Goal: Use online tool/utility: Use online tool/utility

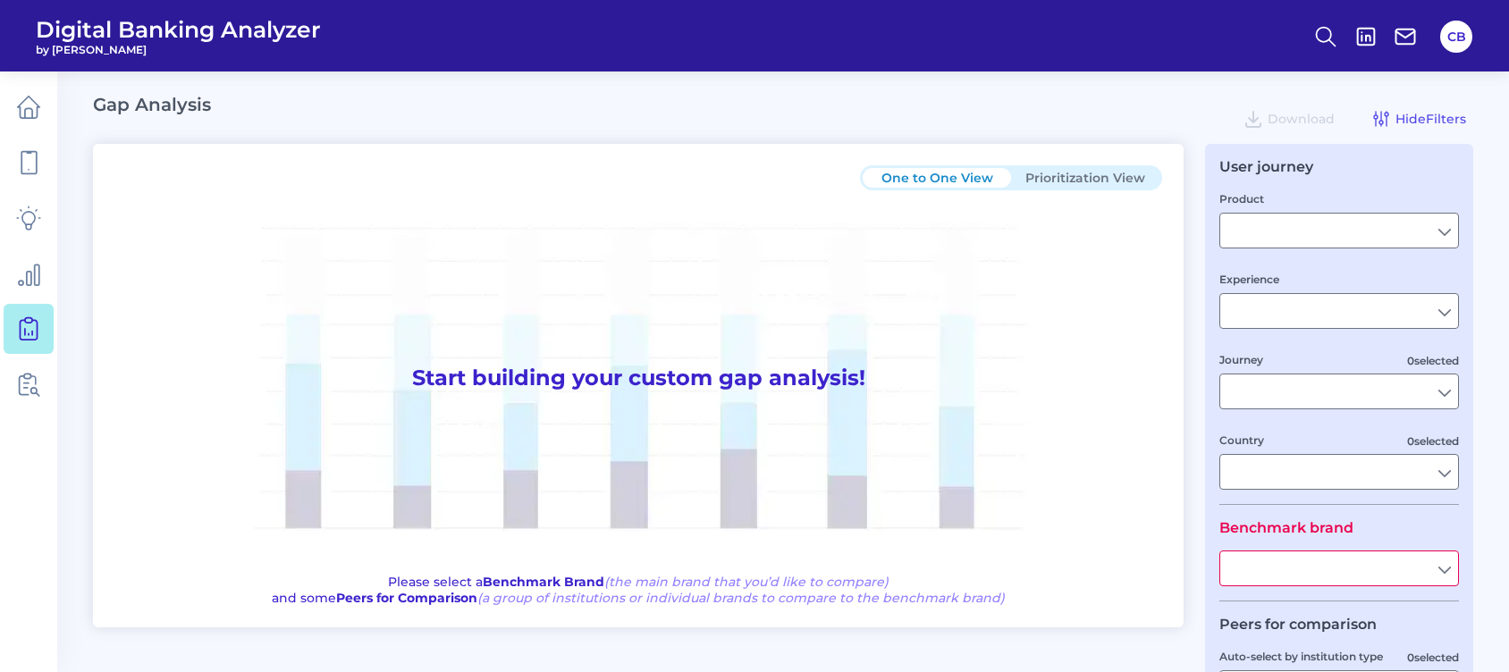
type input "Checking / Current Account"
type input "Mobile Servicing"
type input "Pre-Login Area, New Customer Onboarding, Login & Authentication, Accounts and t…"
type input "[GEOGRAPHIC_DATA]"
type input "All Select individual brands"
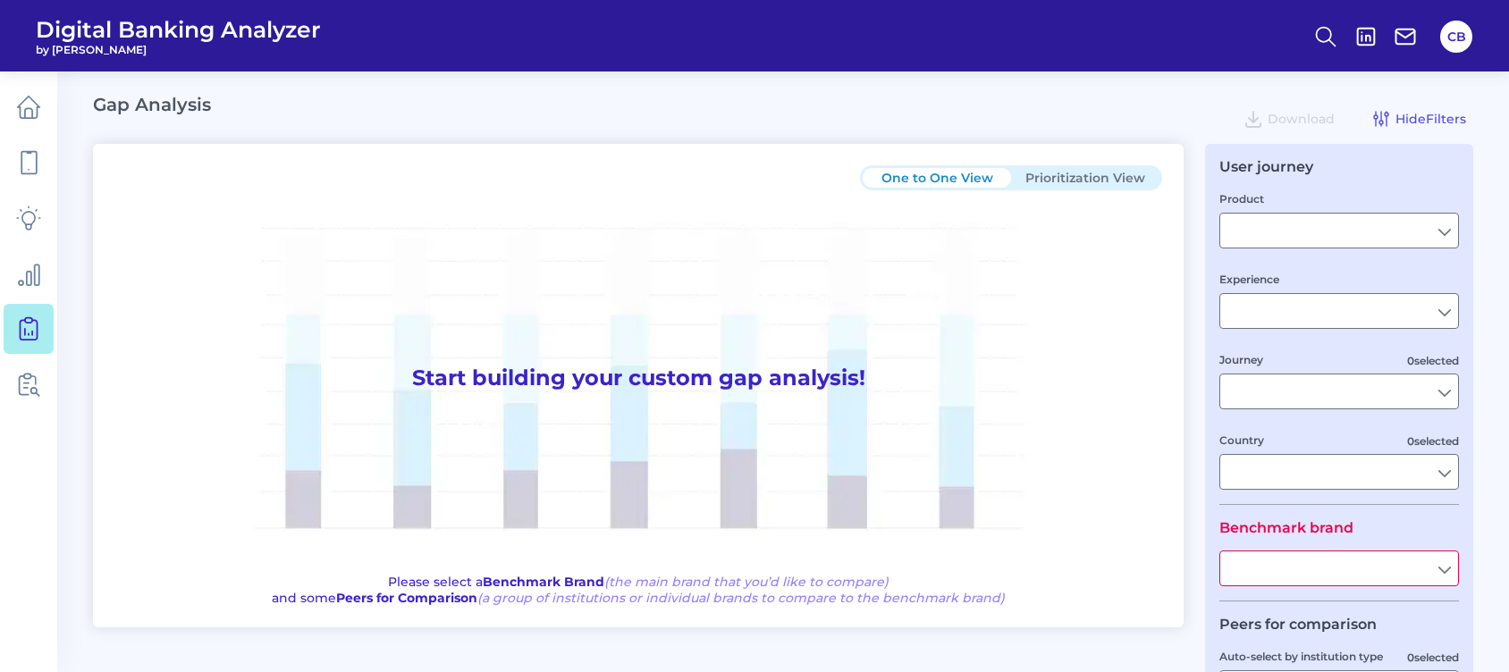
type input "All Journeys"
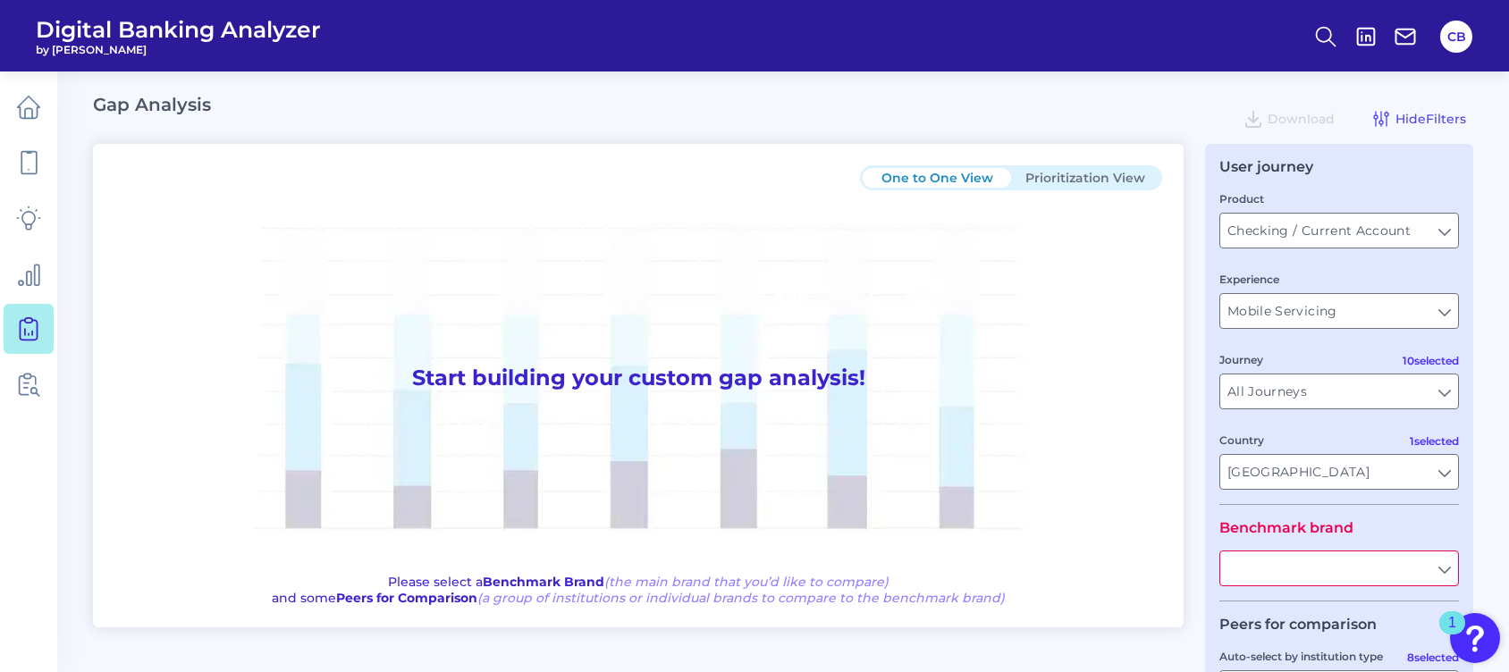
drag, startPoint x: 1354, startPoint y: 559, endPoint x: 1444, endPoint y: 577, distance: 92.2
click at [1444, 577] on input "text" at bounding box center [1339, 568] width 238 height 34
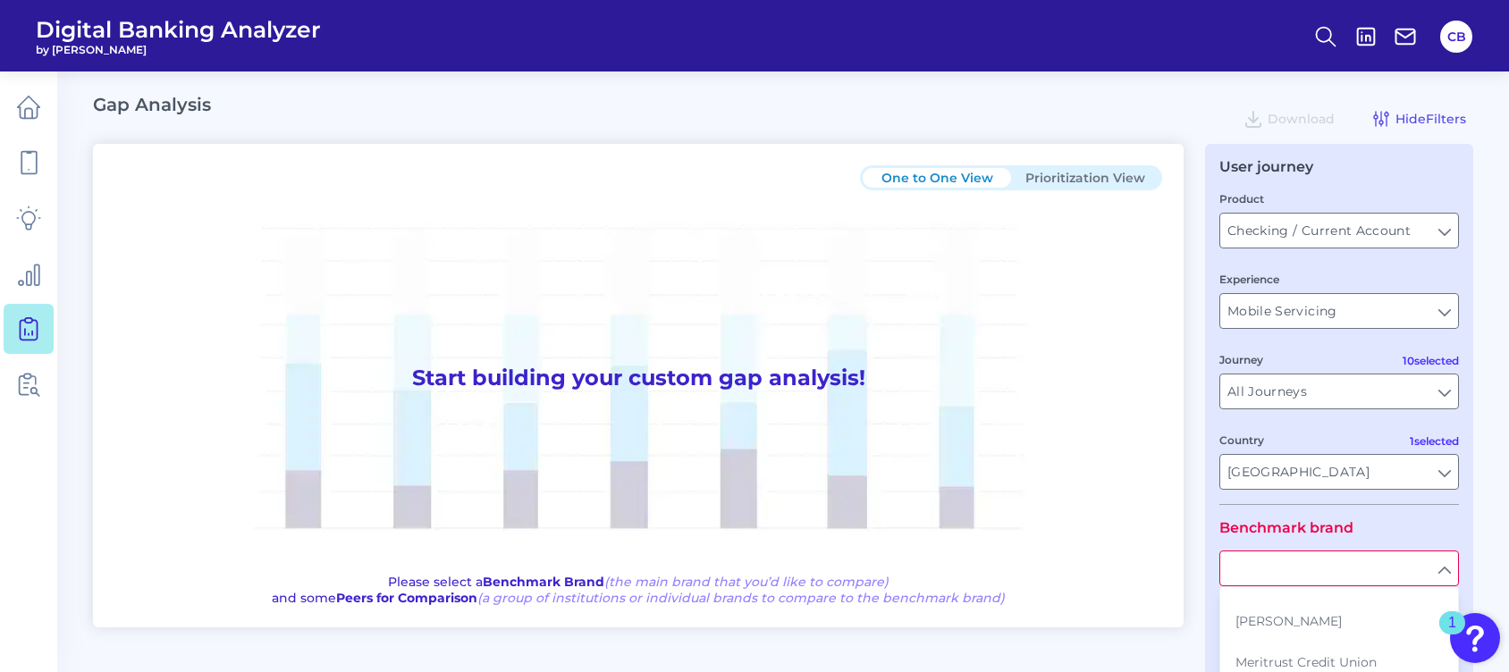
scroll to position [2731, 0]
type input "MidFlorida Credit Union"
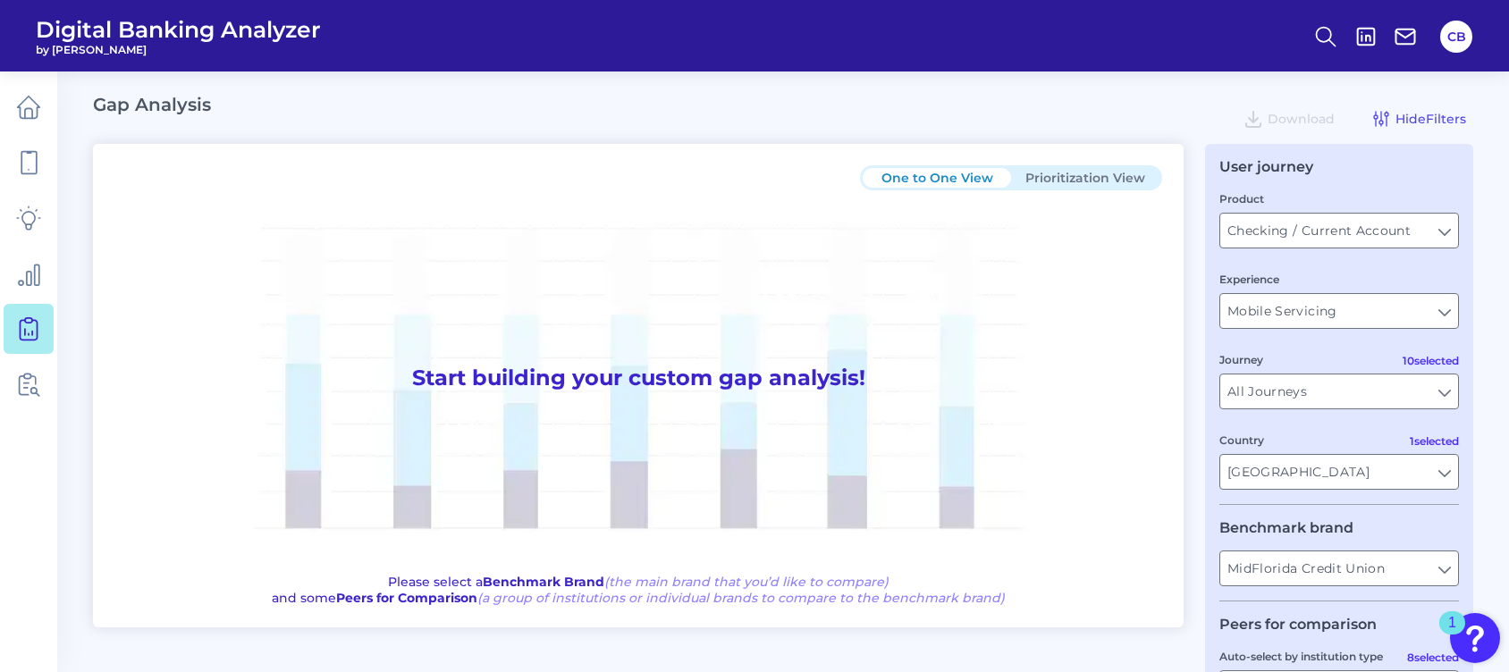
click at [1419, 532] on fieldset "Benchmark brand MidFlorida Credit Union MidFlorida Credit Union" at bounding box center [1339, 560] width 240 height 82
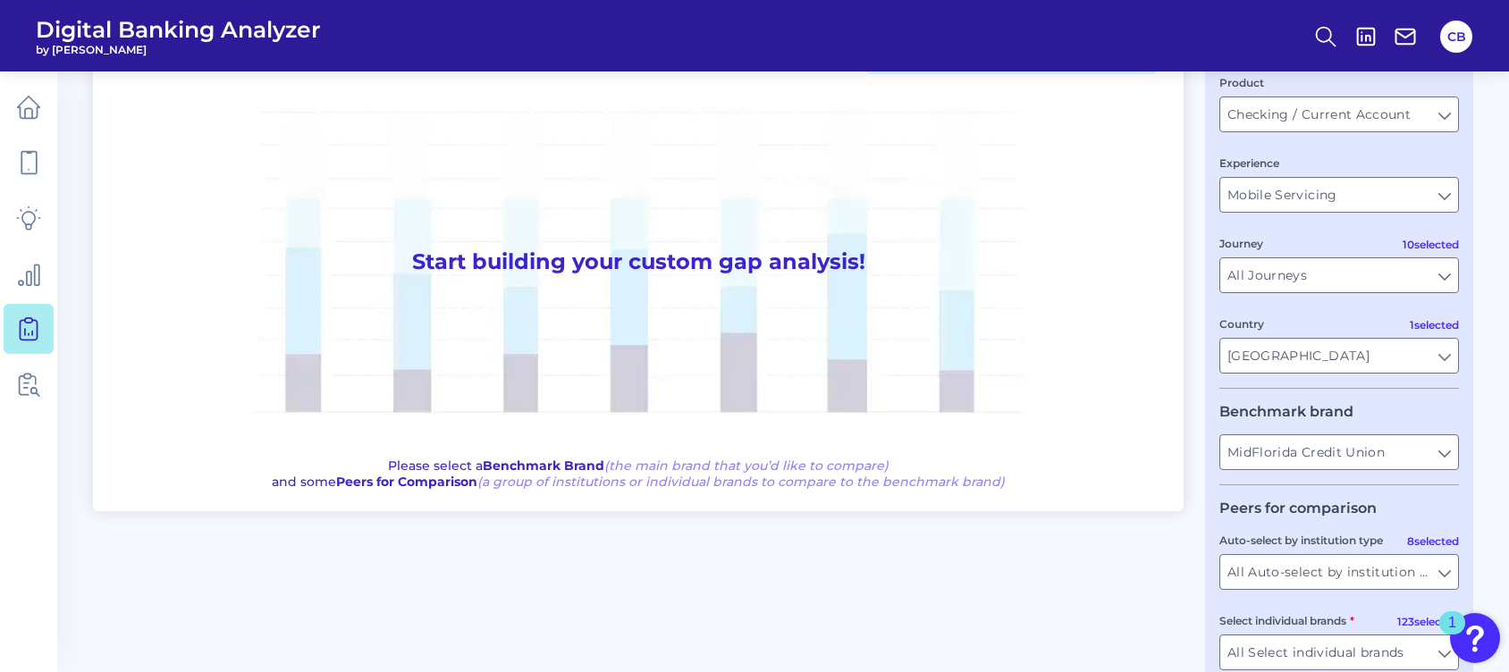
scroll to position [117, 0]
